Goal: Task Accomplishment & Management: Use online tool/utility

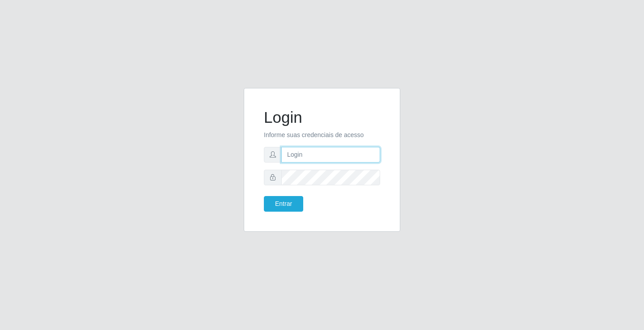
click at [303, 156] on input "text" at bounding box center [330, 155] width 99 height 16
type input "zivaneide@ideal"
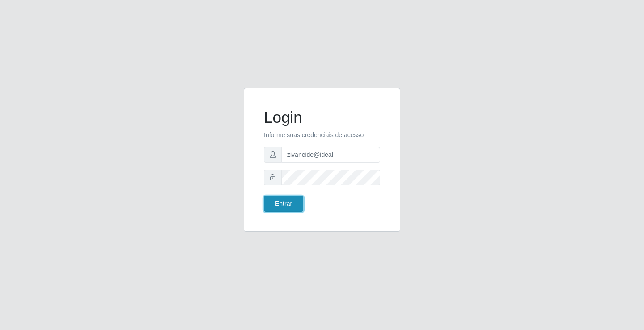
click at [274, 209] on button "Entrar" at bounding box center [283, 204] width 39 height 16
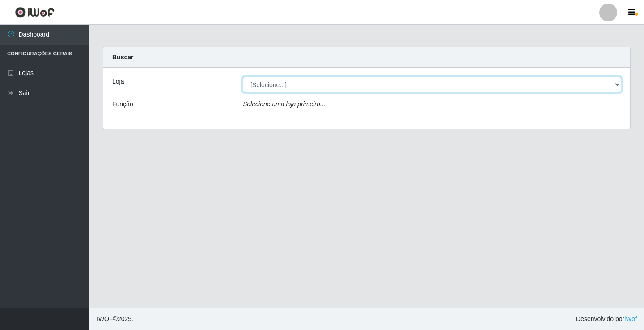
click at [615, 88] on select "[Selecione...] Ideal - Conceição" at bounding box center [432, 85] width 378 height 16
select select "231"
click at [243, 77] on select "[Selecione...] Ideal - Conceição" at bounding box center [432, 85] width 378 height 16
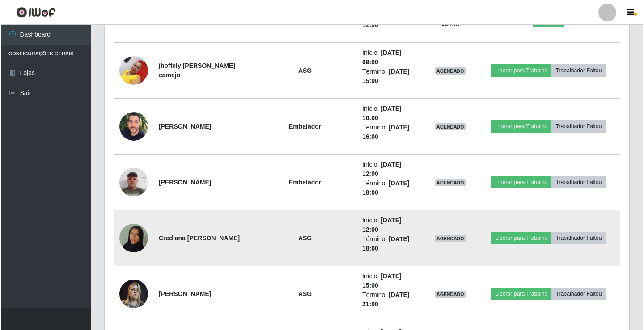
scroll to position [435, 0]
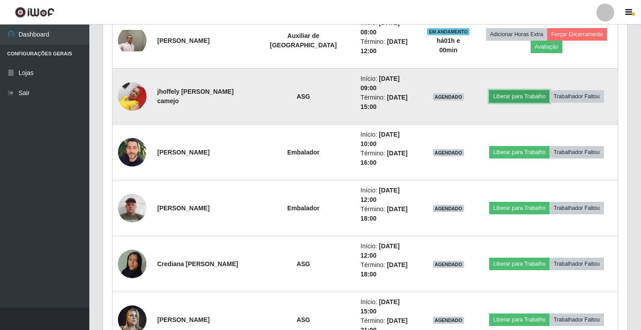
click at [497, 90] on button "Liberar para Trabalho" at bounding box center [519, 96] width 60 height 13
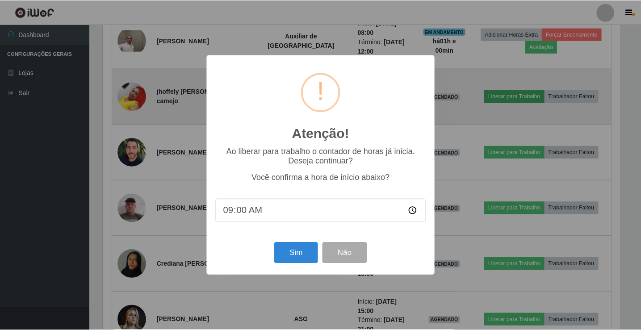
scroll to position [185, 520]
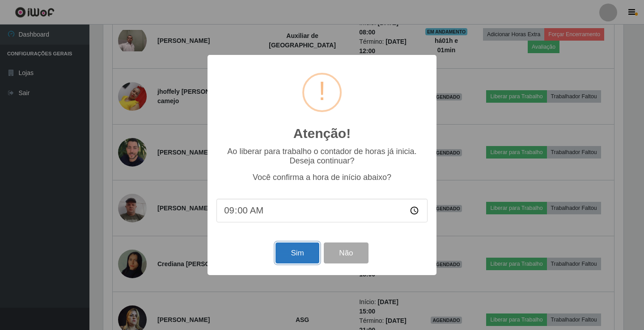
click at [301, 254] on button "Sim" at bounding box center [296, 253] width 43 height 21
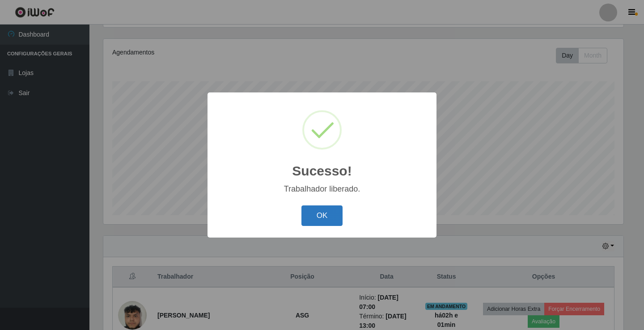
click at [324, 218] on button "OK" at bounding box center [322, 216] width 42 height 21
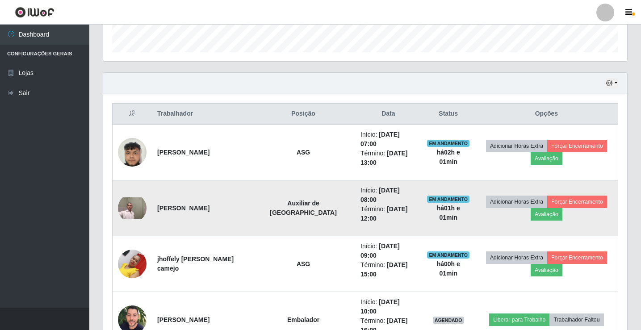
scroll to position [283, 0]
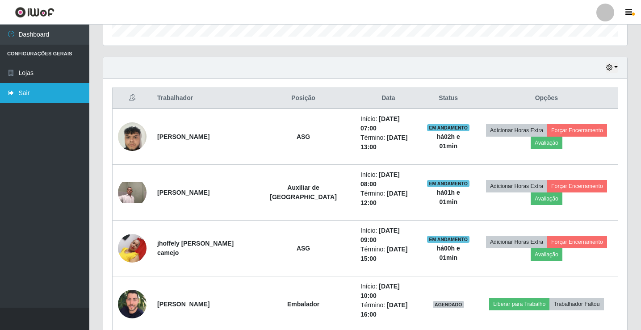
click at [50, 98] on link "Sair" at bounding box center [44, 93] width 89 height 20
